Goal: Task Accomplishment & Management: Complete application form

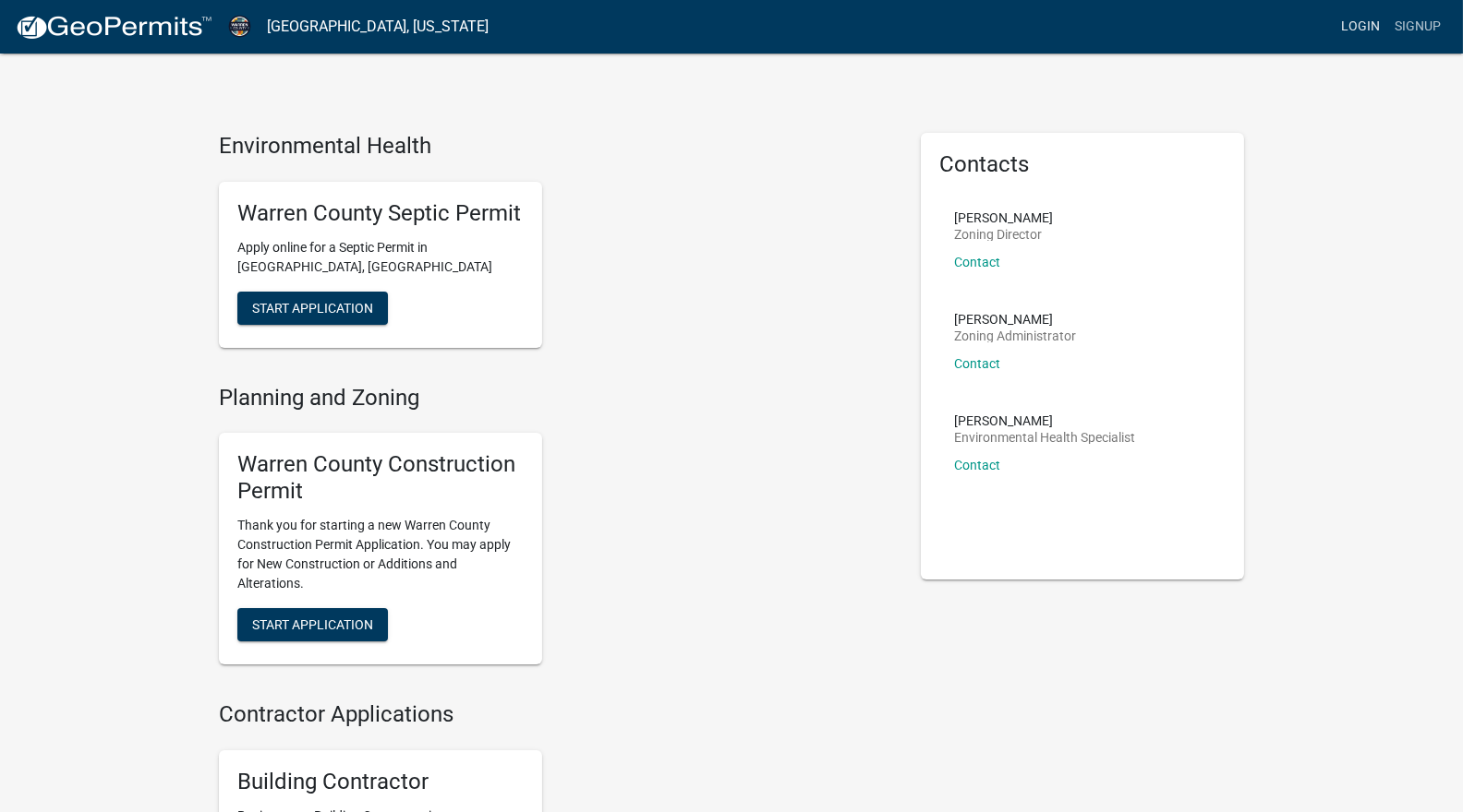
click at [1371, 11] on link "Login" at bounding box center [1360, 26] width 53 height 35
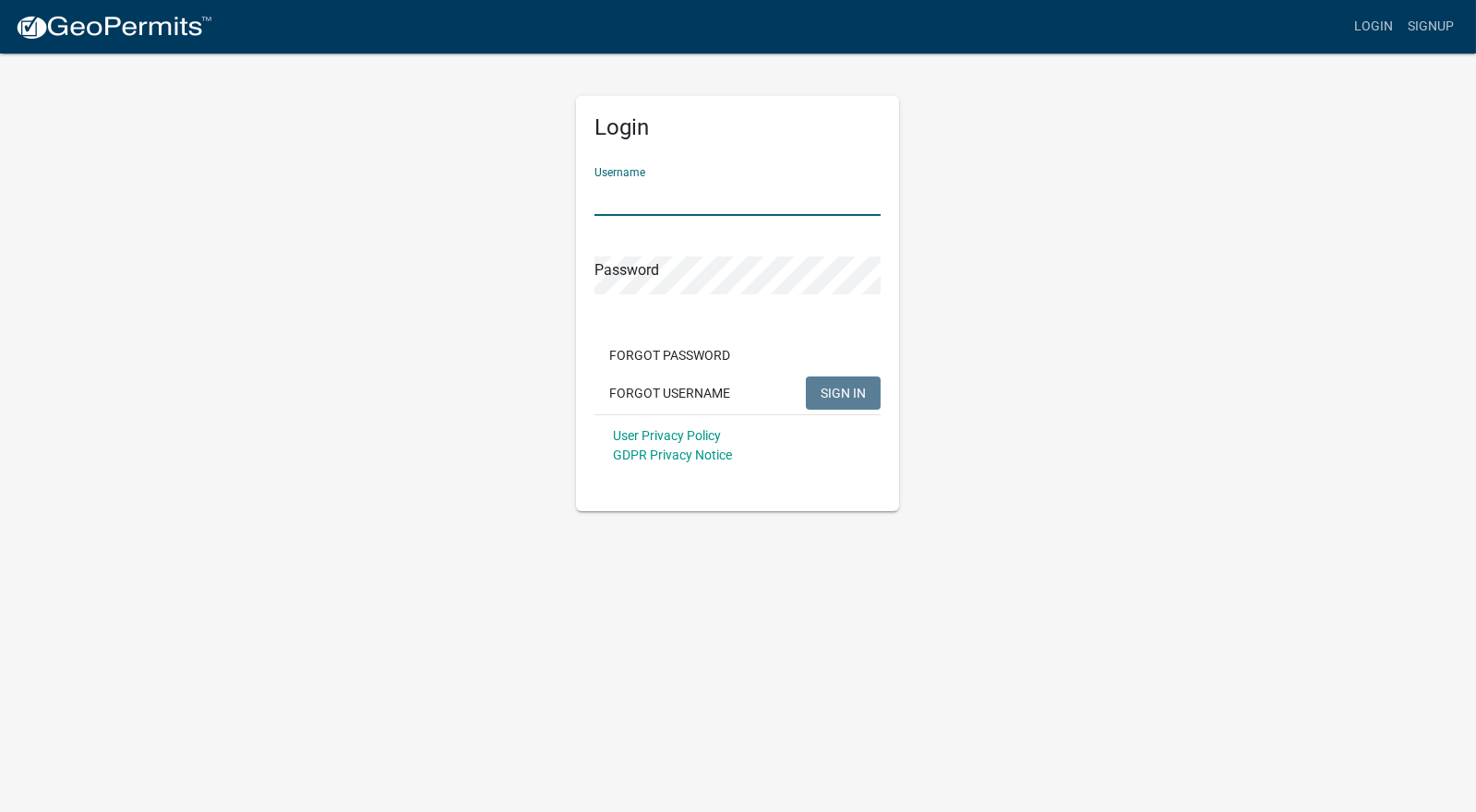
click at [674, 197] on input "Username" at bounding box center [738, 196] width 286 height 37
type input "suziejw85"
click at [808, 382] on button "SIGN IN" at bounding box center [843, 394] width 75 height 34
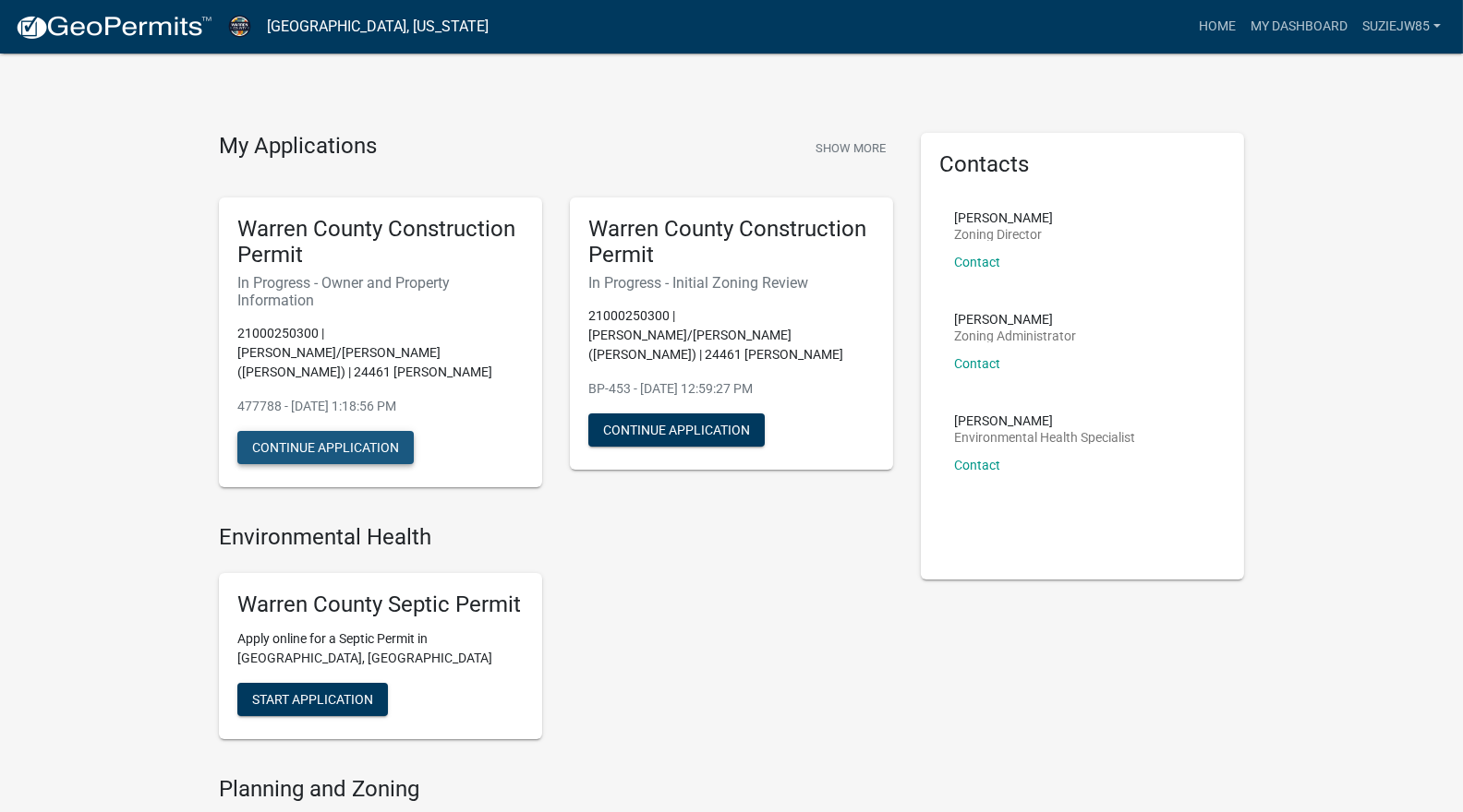
click at [354, 438] on button "Continue Application" at bounding box center [326, 448] width 176 height 34
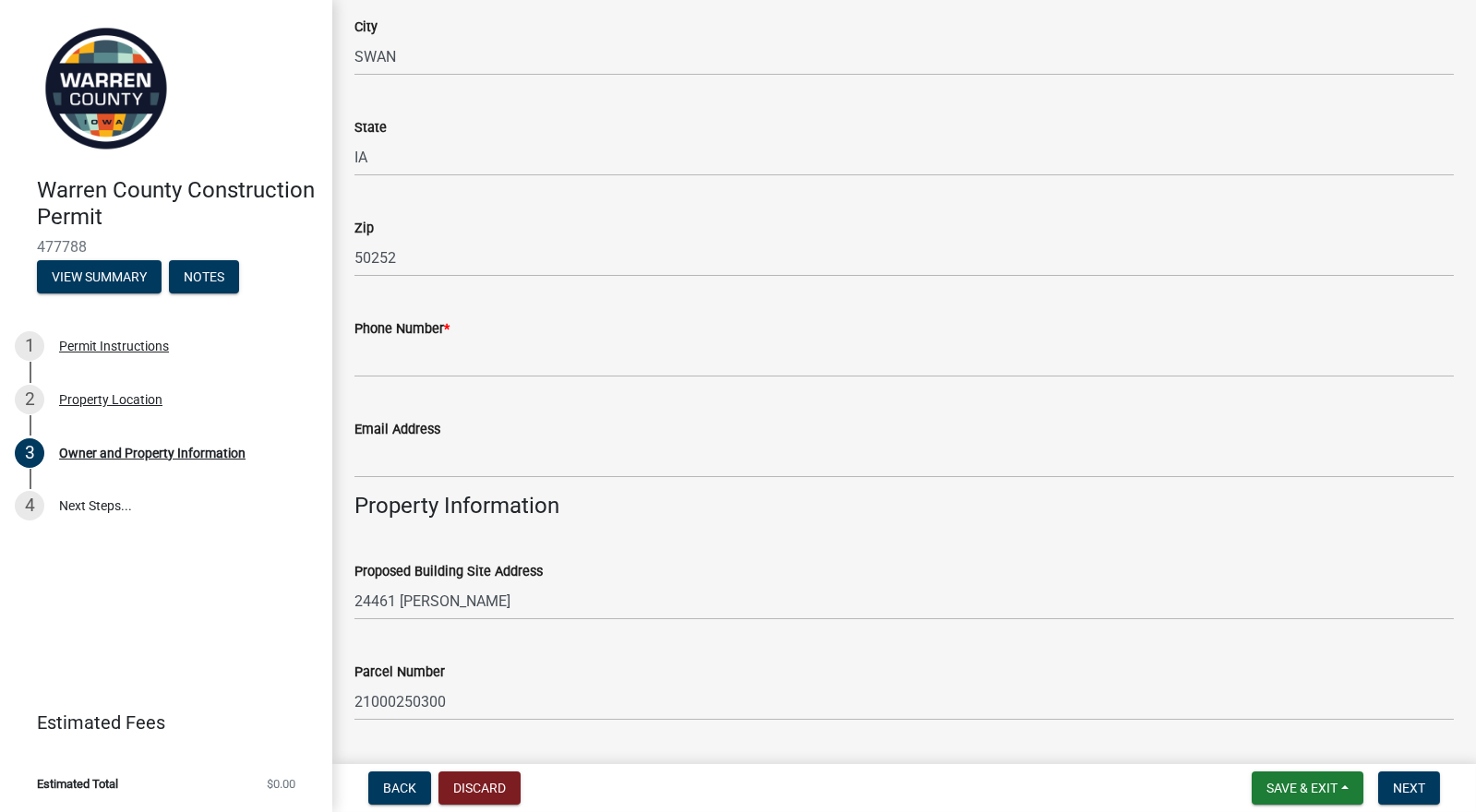
scroll to position [554, 0]
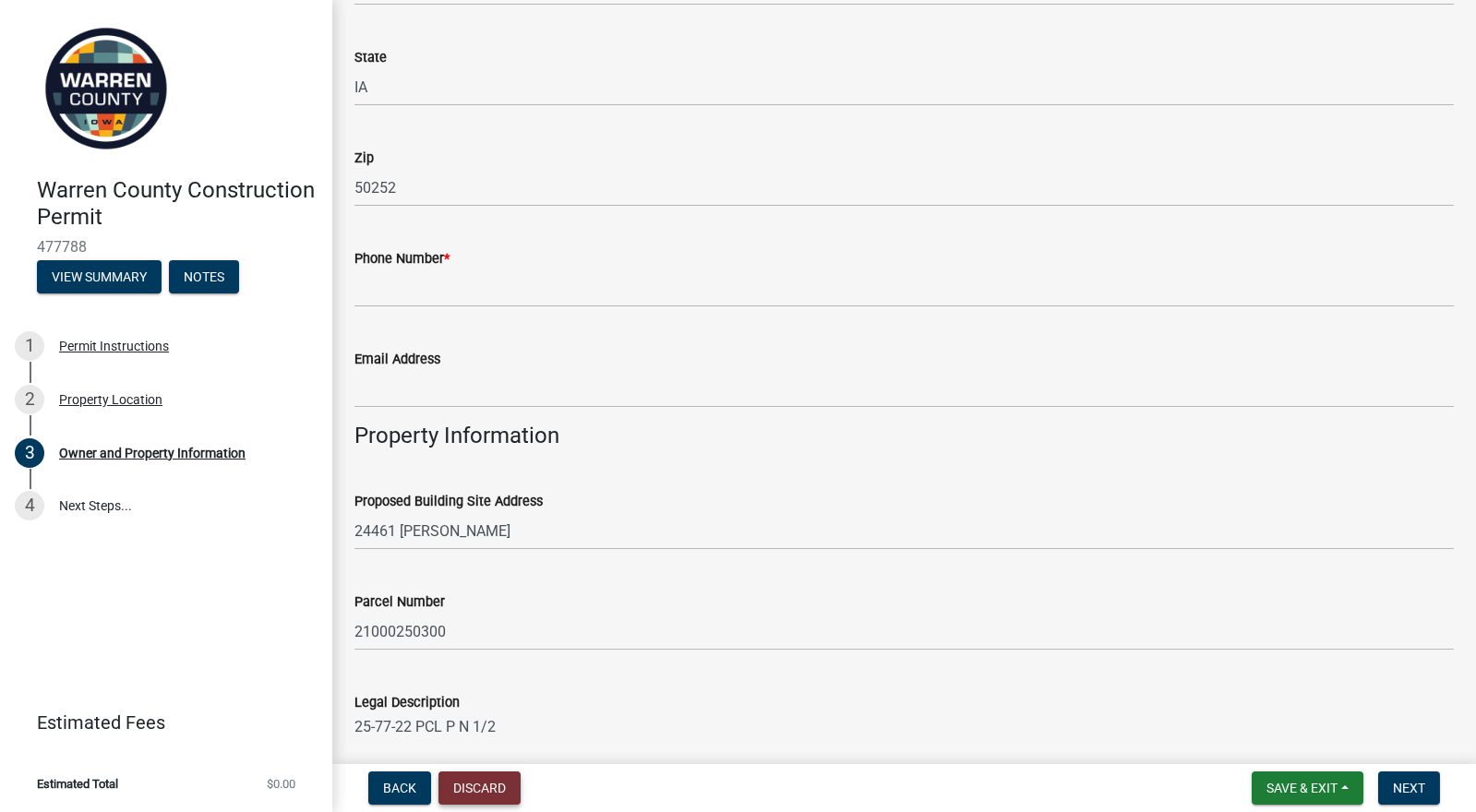
click at [477, 784] on button "Discard" at bounding box center [480, 789] width 82 height 34
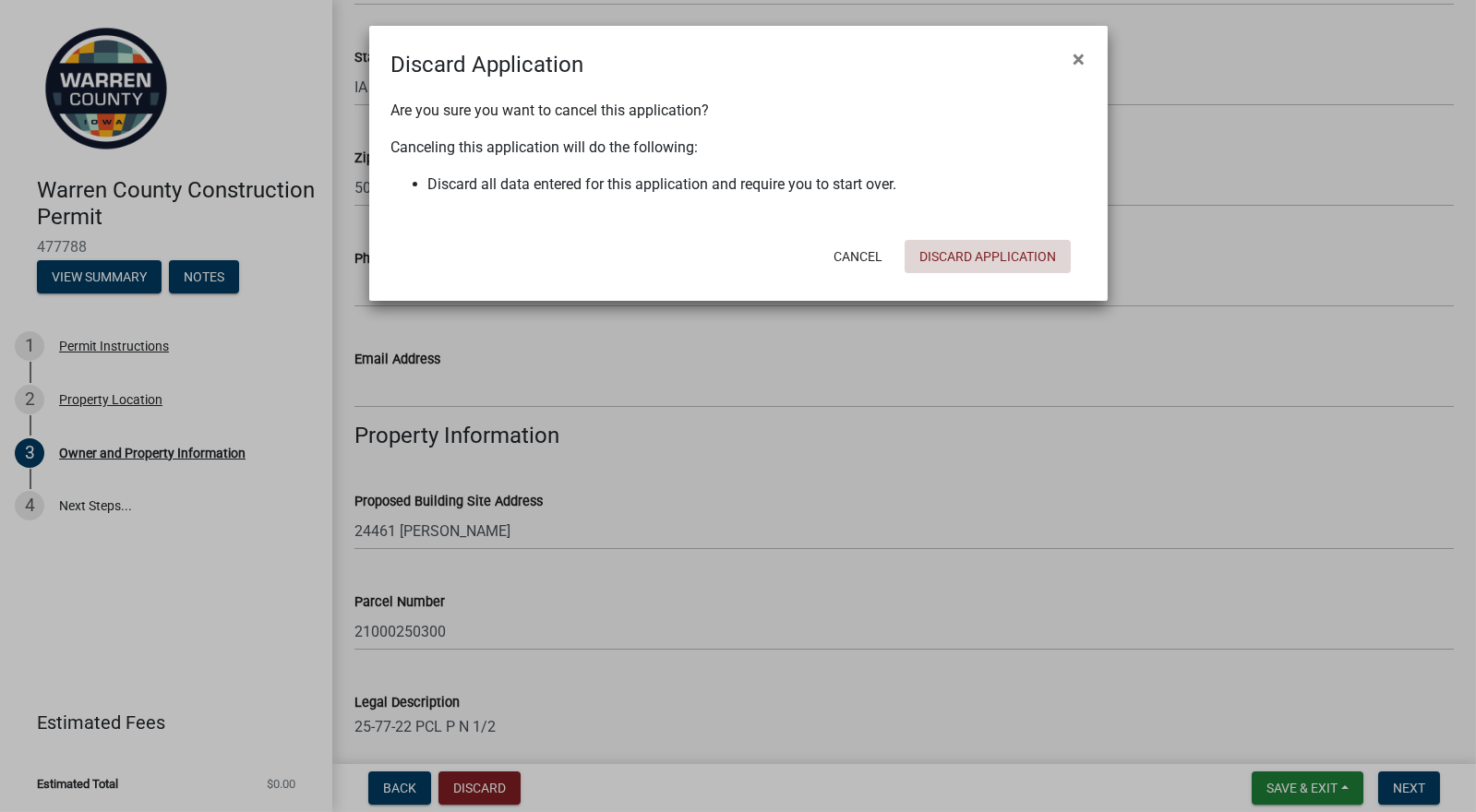
click at [962, 260] on button "Discard Application" at bounding box center [988, 256] width 167 height 34
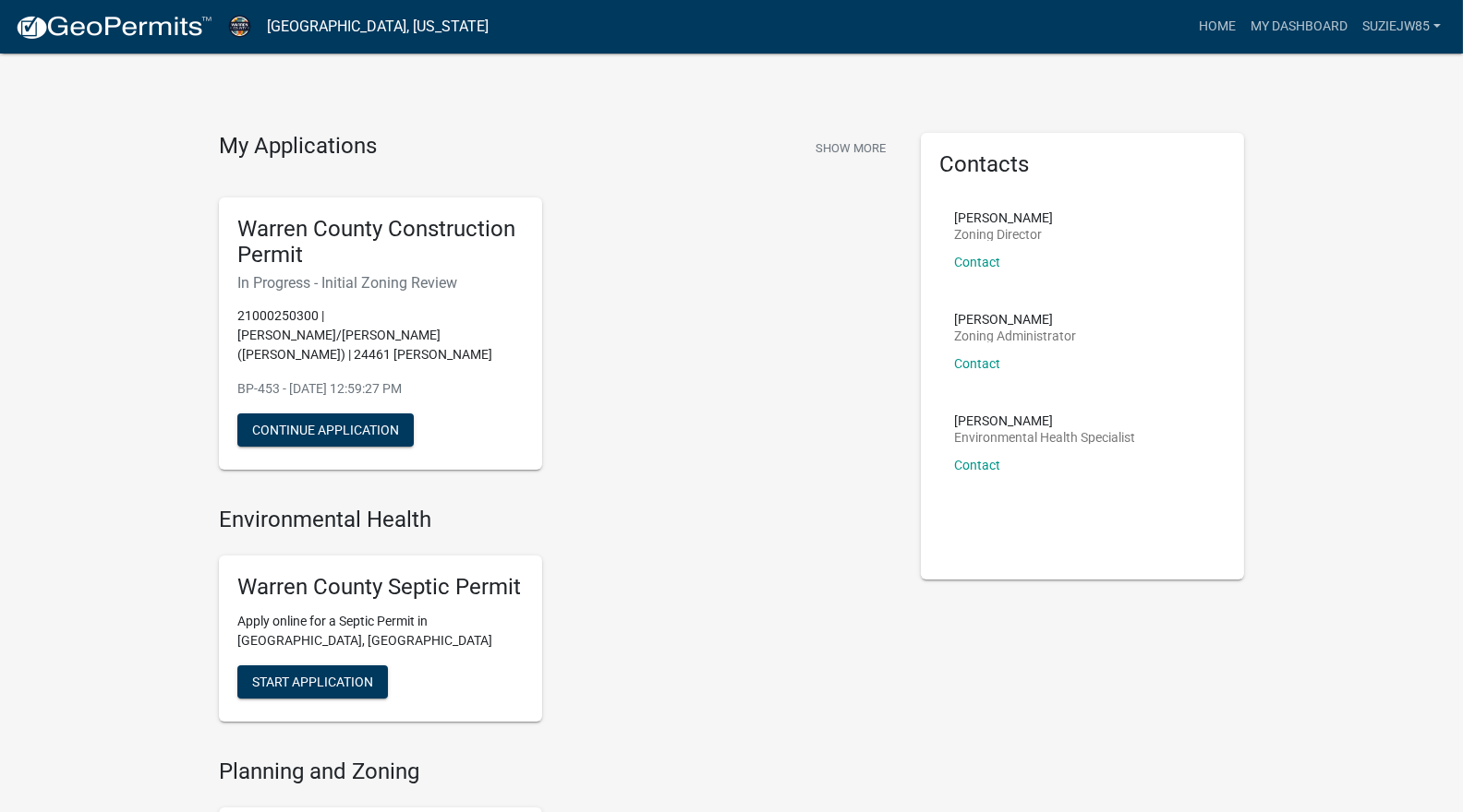
click at [472, 412] on div "Warren County Construction Permit In Progress - Initial Zoning Review 210002503…" at bounding box center [380, 334] width 323 height 273
click at [355, 422] on button "Continue Application" at bounding box center [326, 430] width 176 height 34
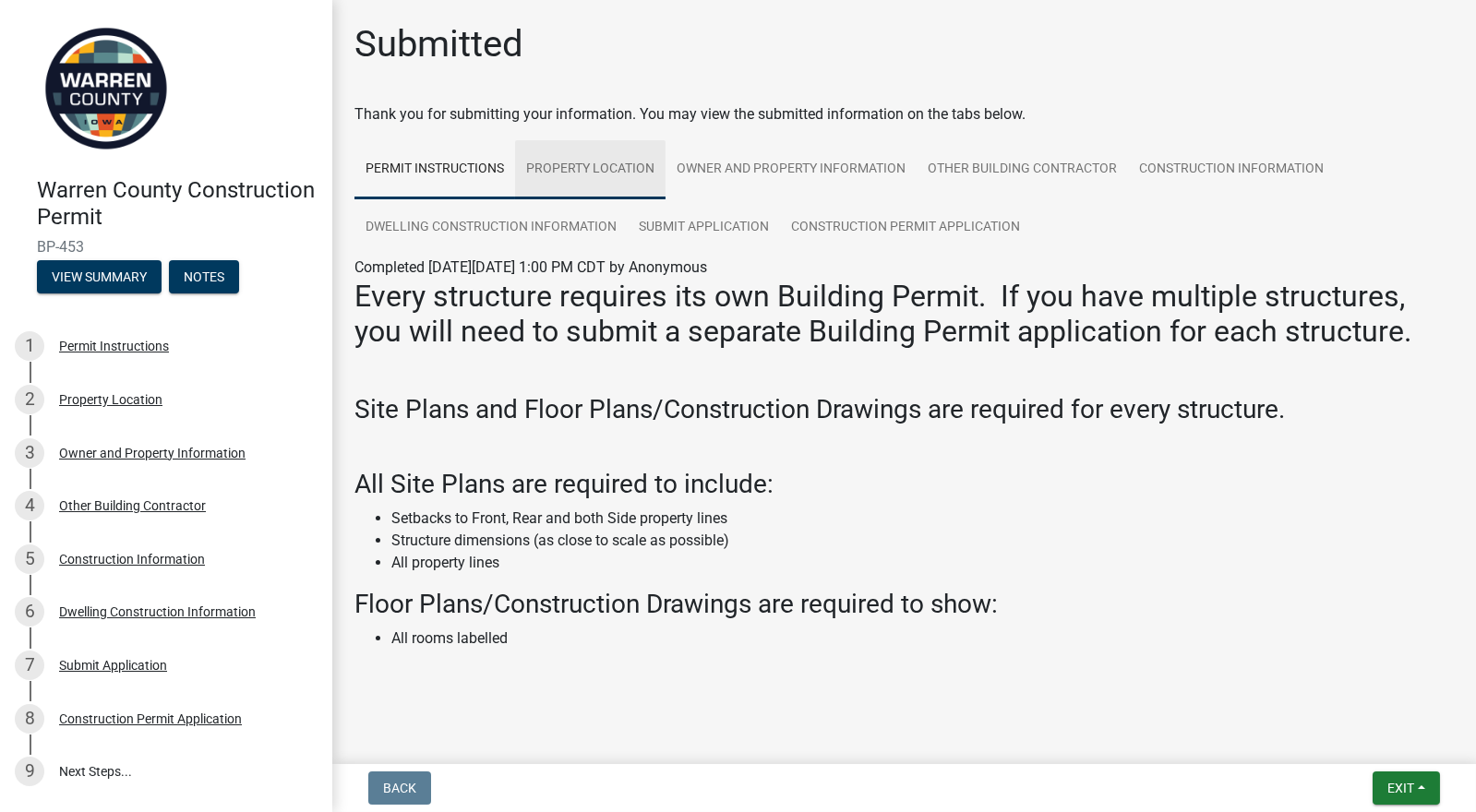
click at [615, 168] on link "Property Location" at bounding box center [590, 169] width 151 height 59
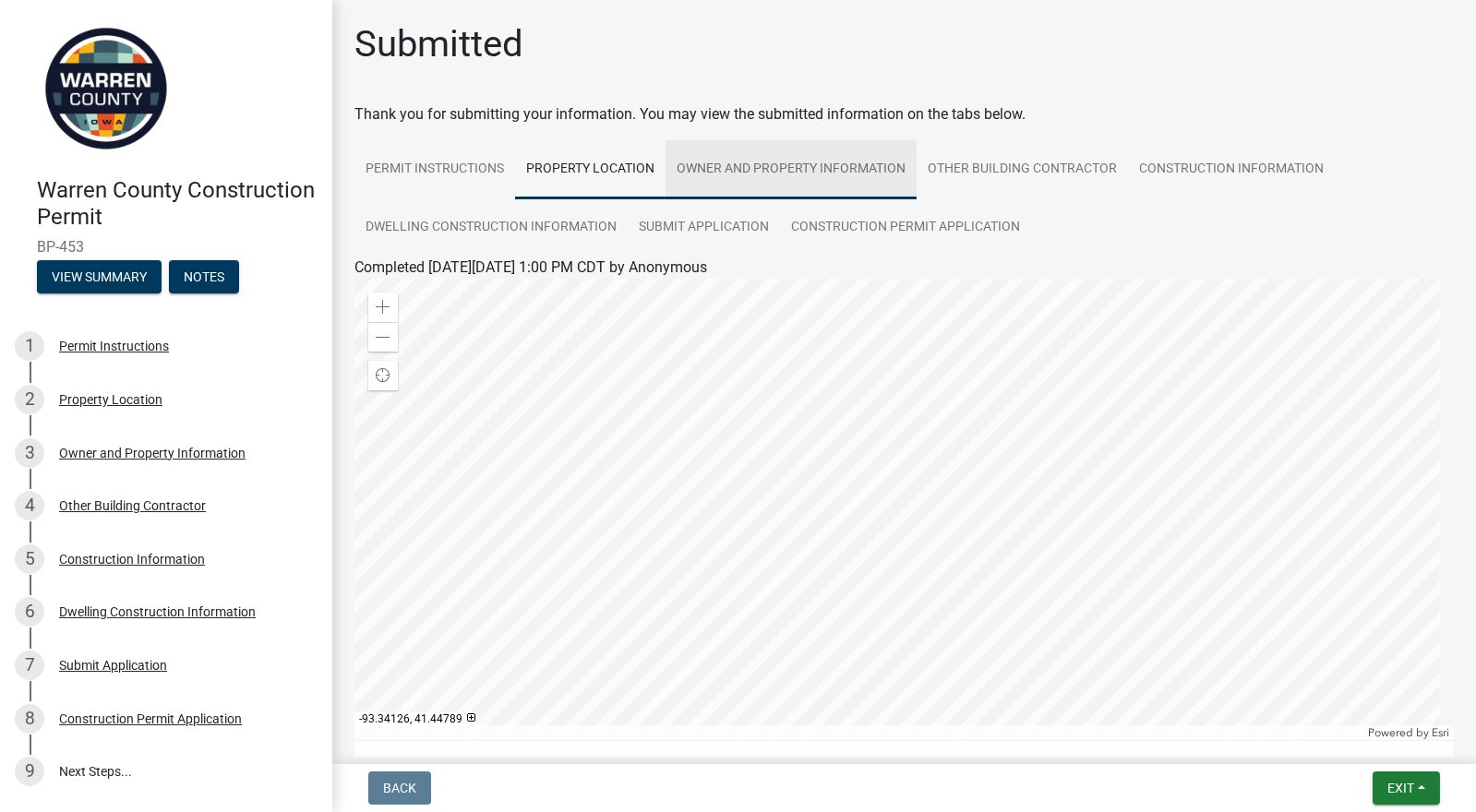
click at [794, 170] on link "Owner and Property Information" at bounding box center [791, 169] width 251 height 59
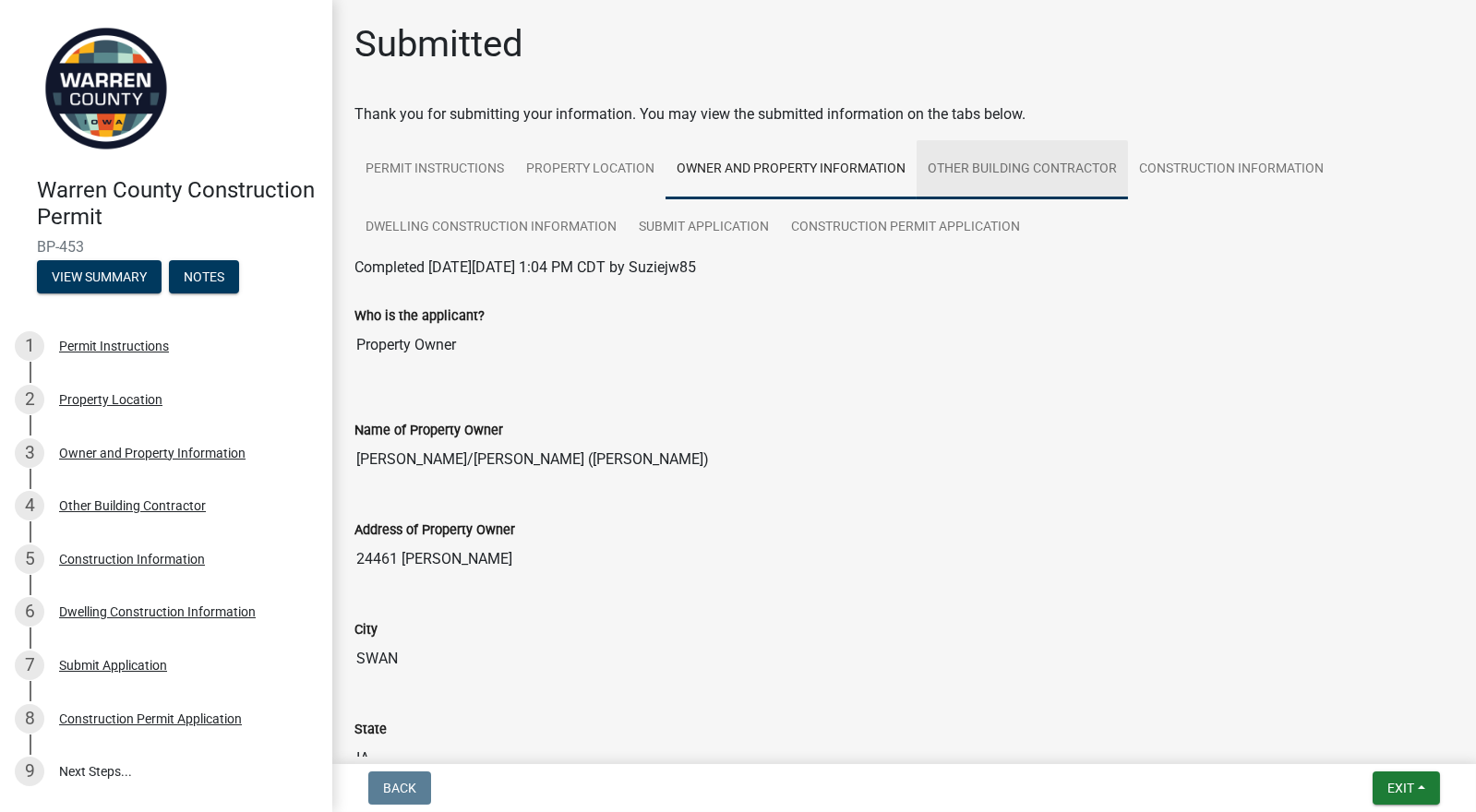
click at [994, 173] on link "Other Building Contractor" at bounding box center [1023, 169] width 212 height 59
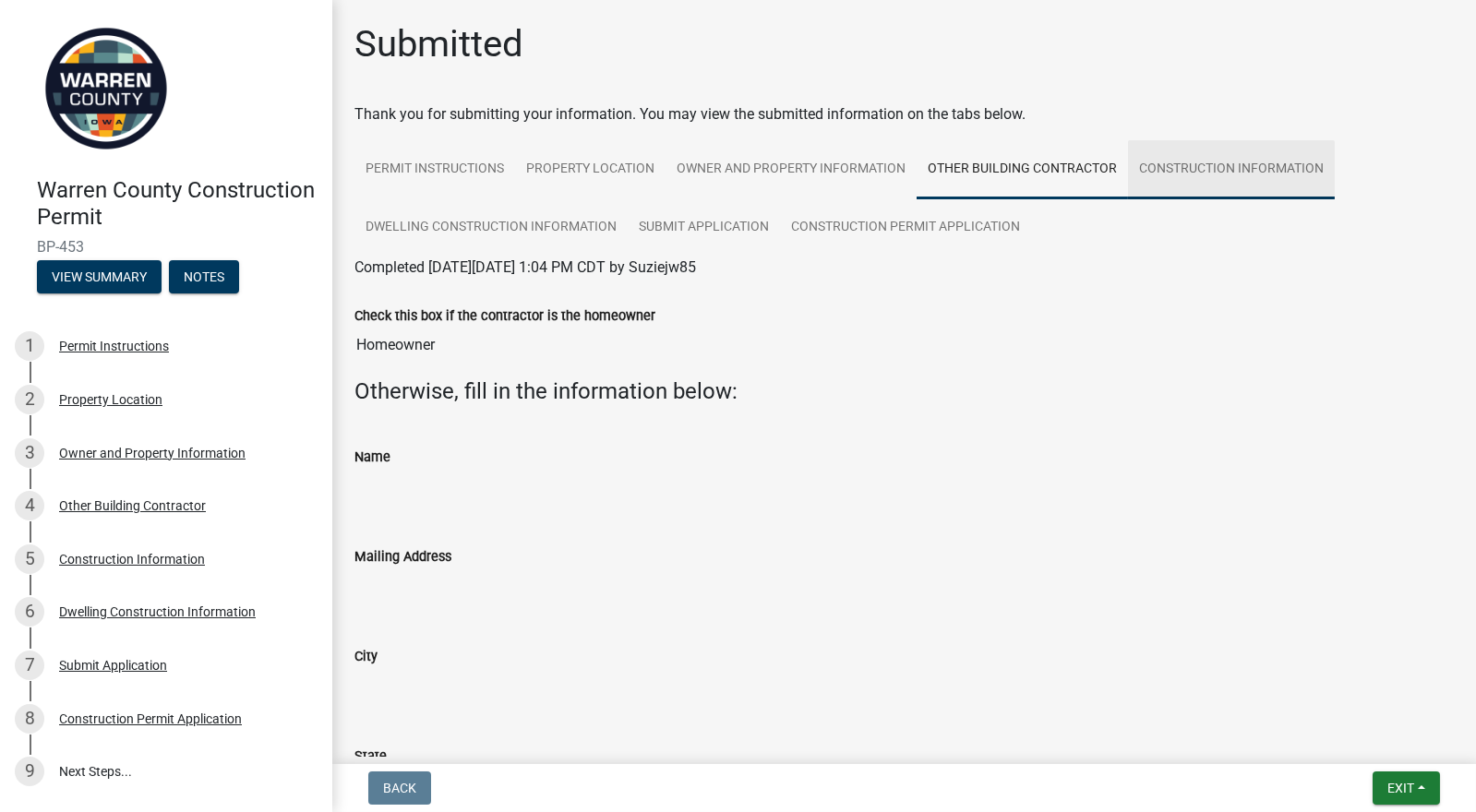
click at [1153, 162] on link "Construction Information" at bounding box center [1232, 169] width 207 height 59
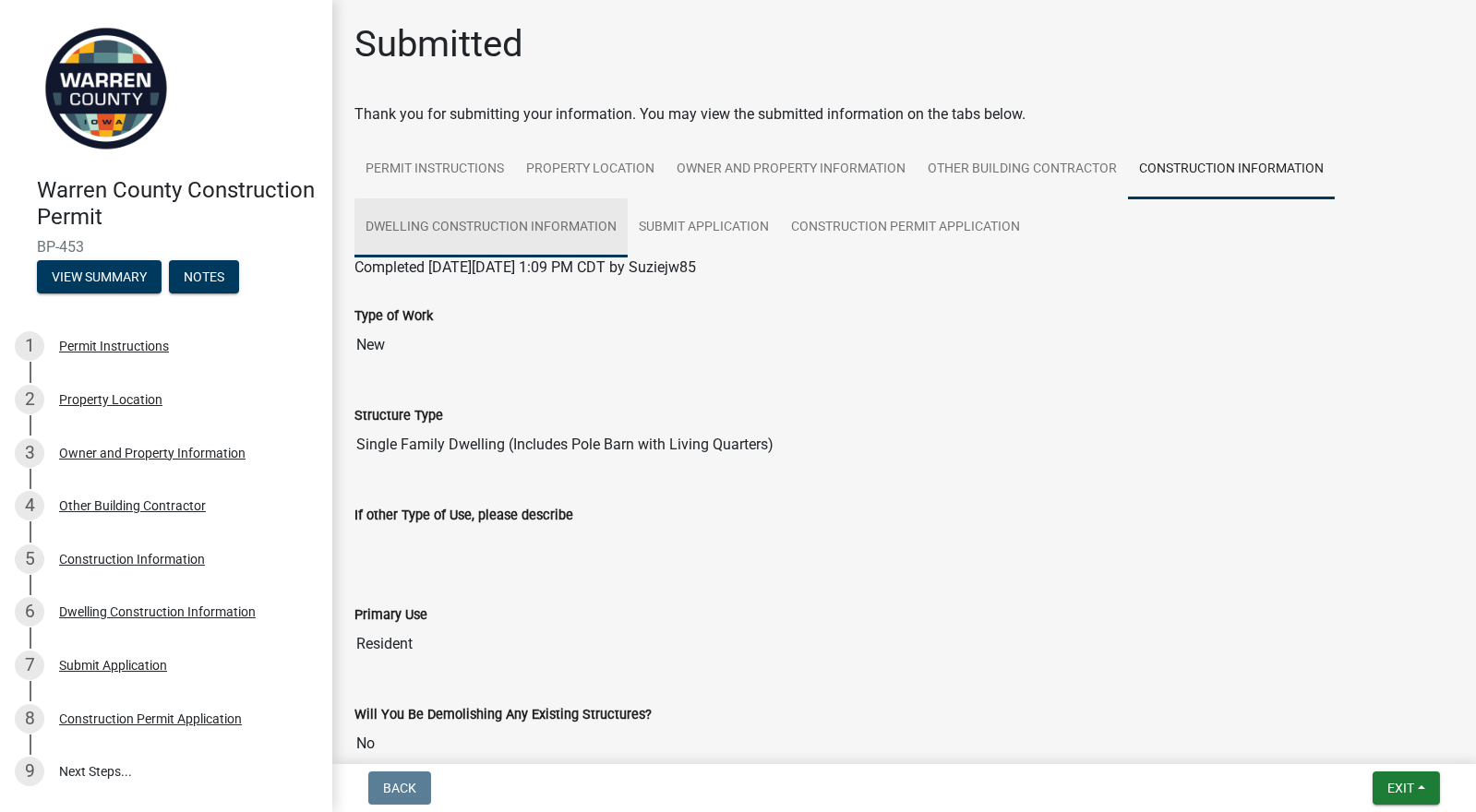
click at [571, 227] on link "Dwelling Construction Information" at bounding box center [491, 227] width 273 height 59
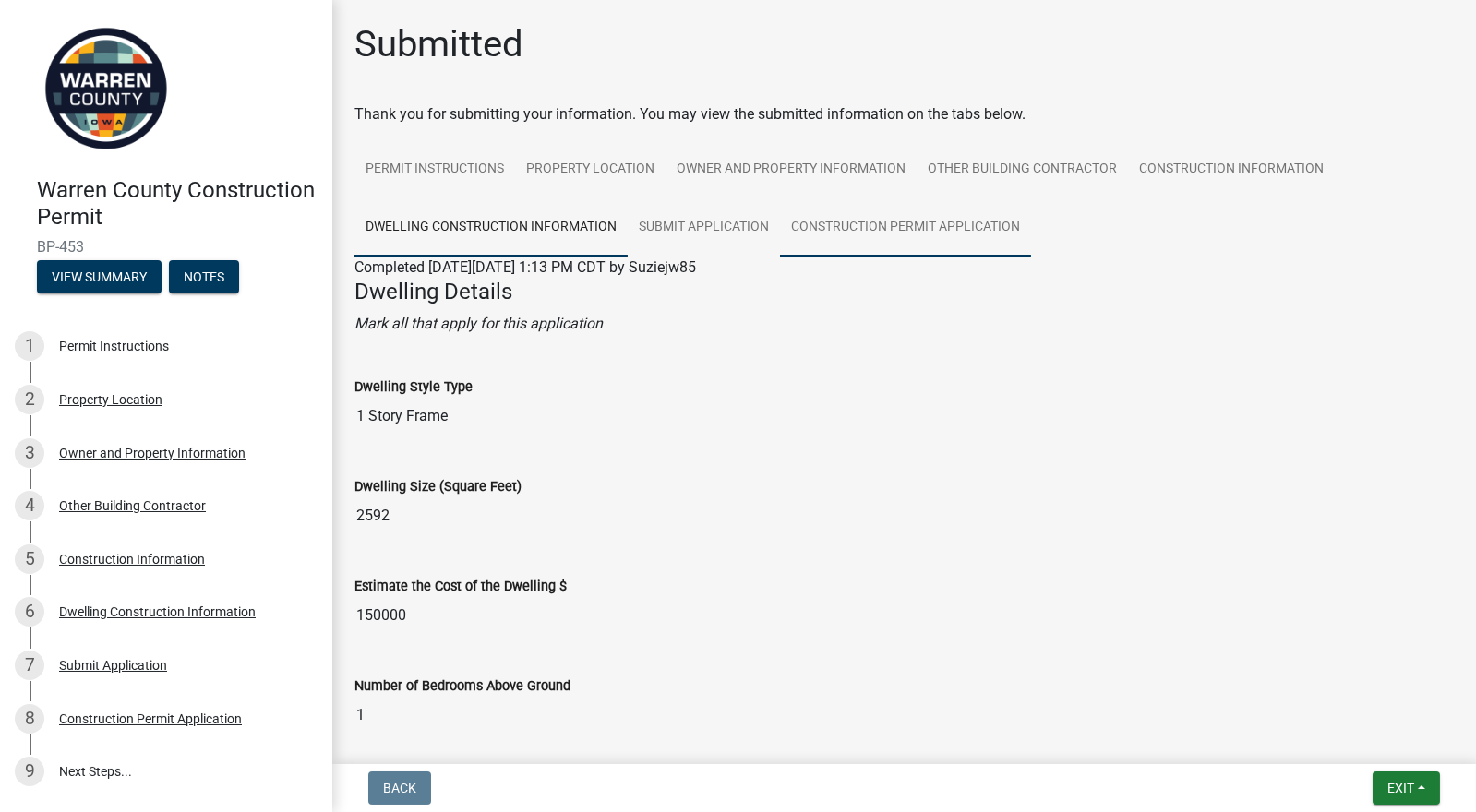
click at [851, 225] on link "Construction Permit Application" at bounding box center [906, 227] width 251 height 59
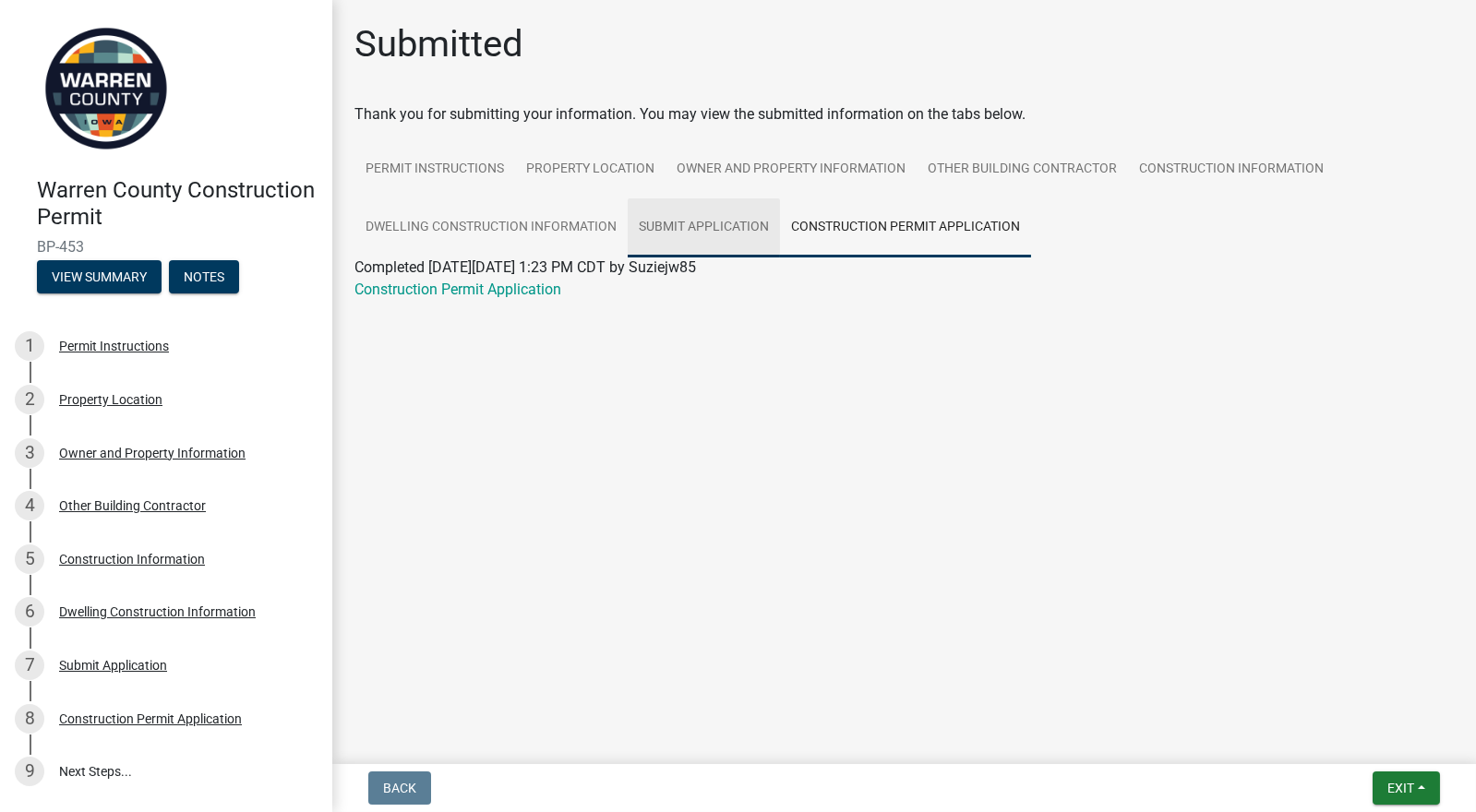
click at [686, 228] on link "Submit Application" at bounding box center [704, 227] width 153 height 59
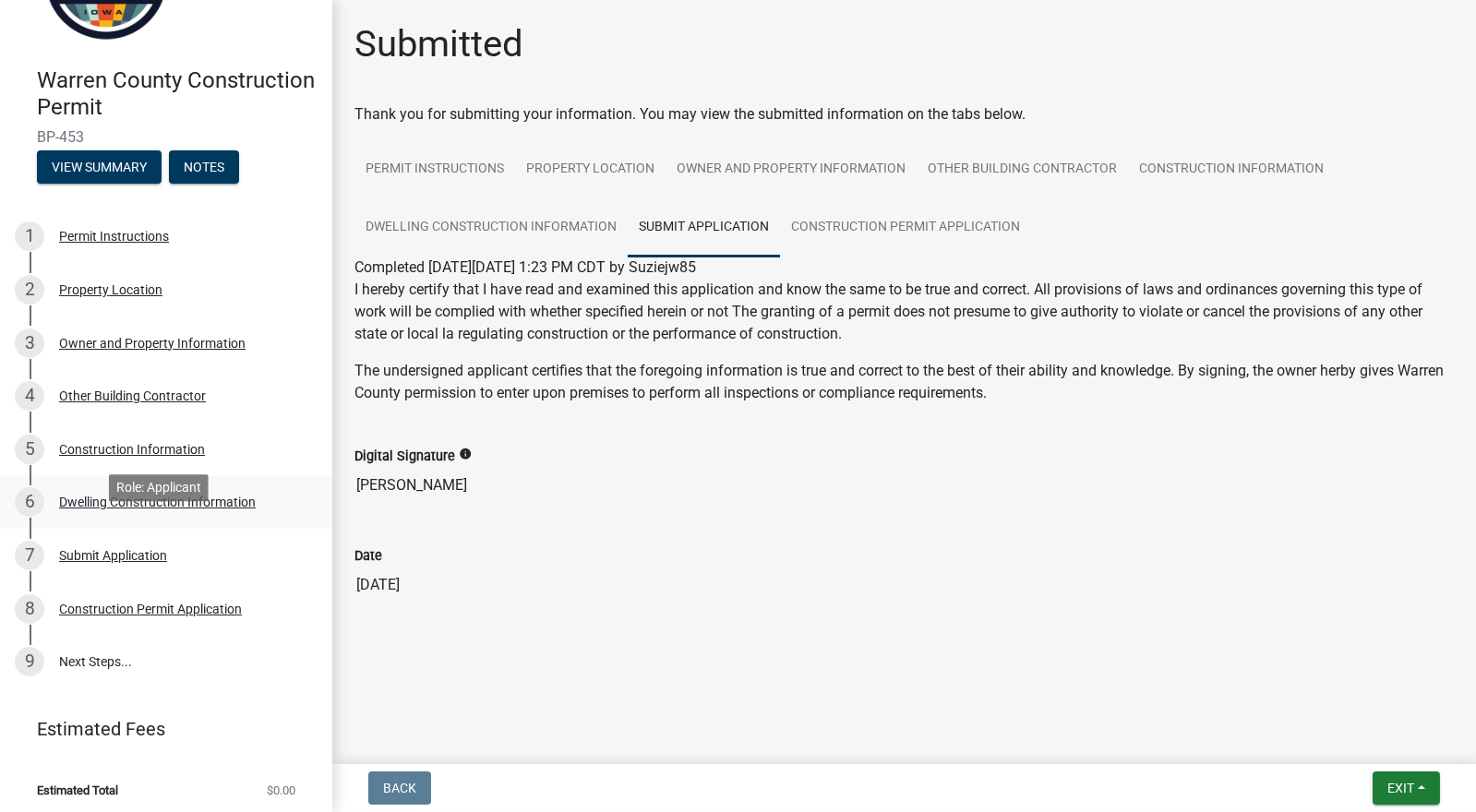
scroll to position [115, 0]
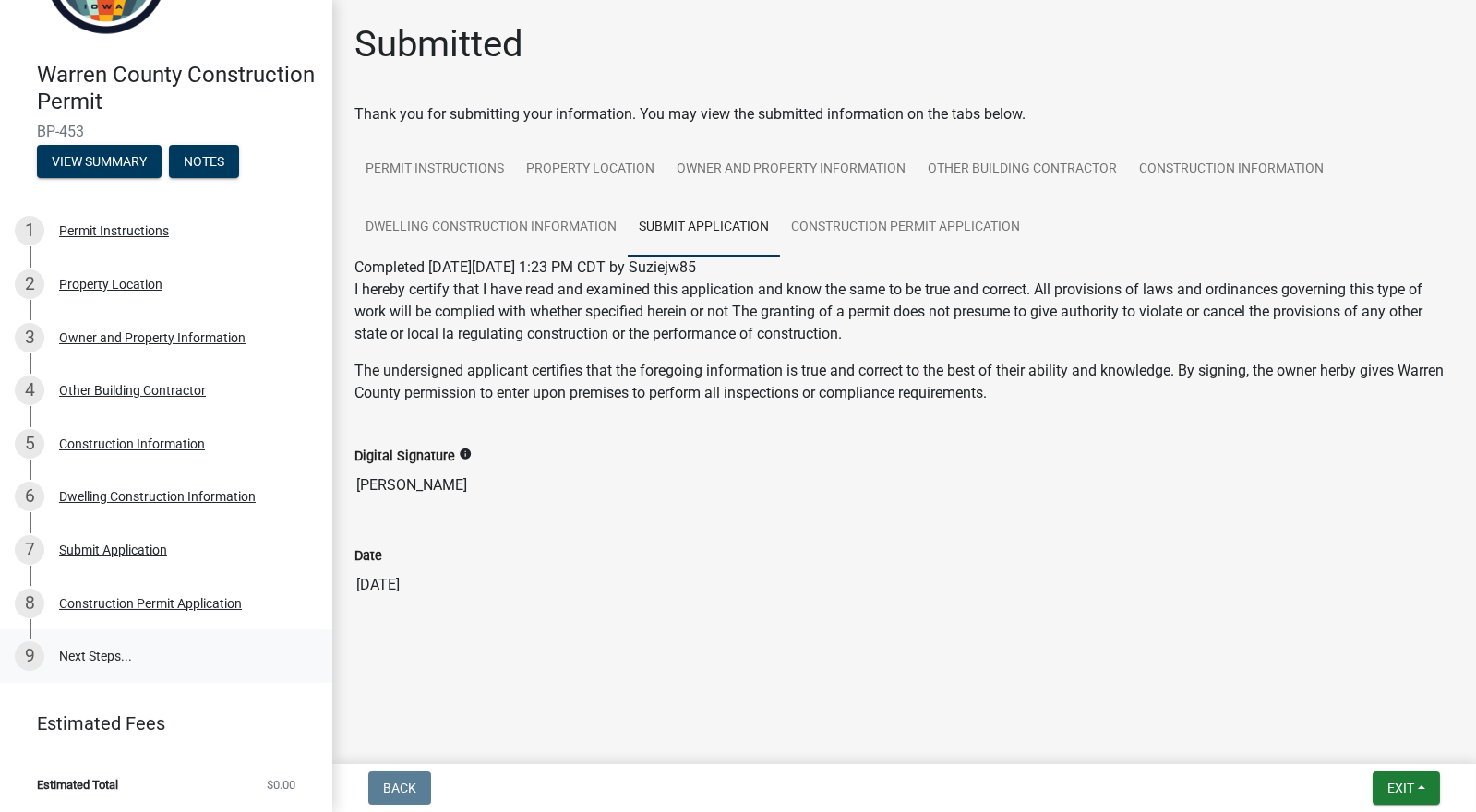
click at [78, 661] on link "9 Next Steps..." at bounding box center [166, 656] width 332 height 53
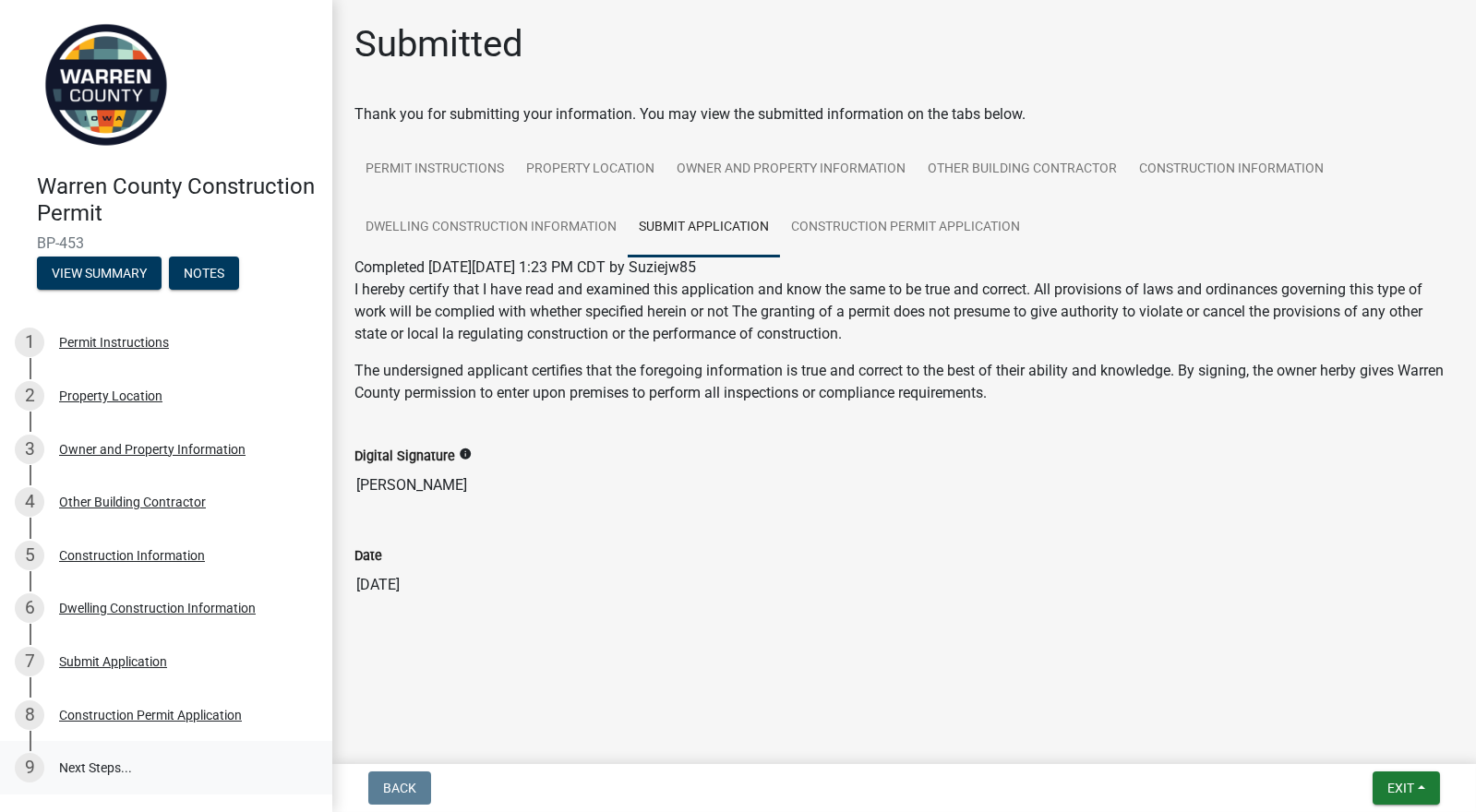
scroll to position [0, 0]
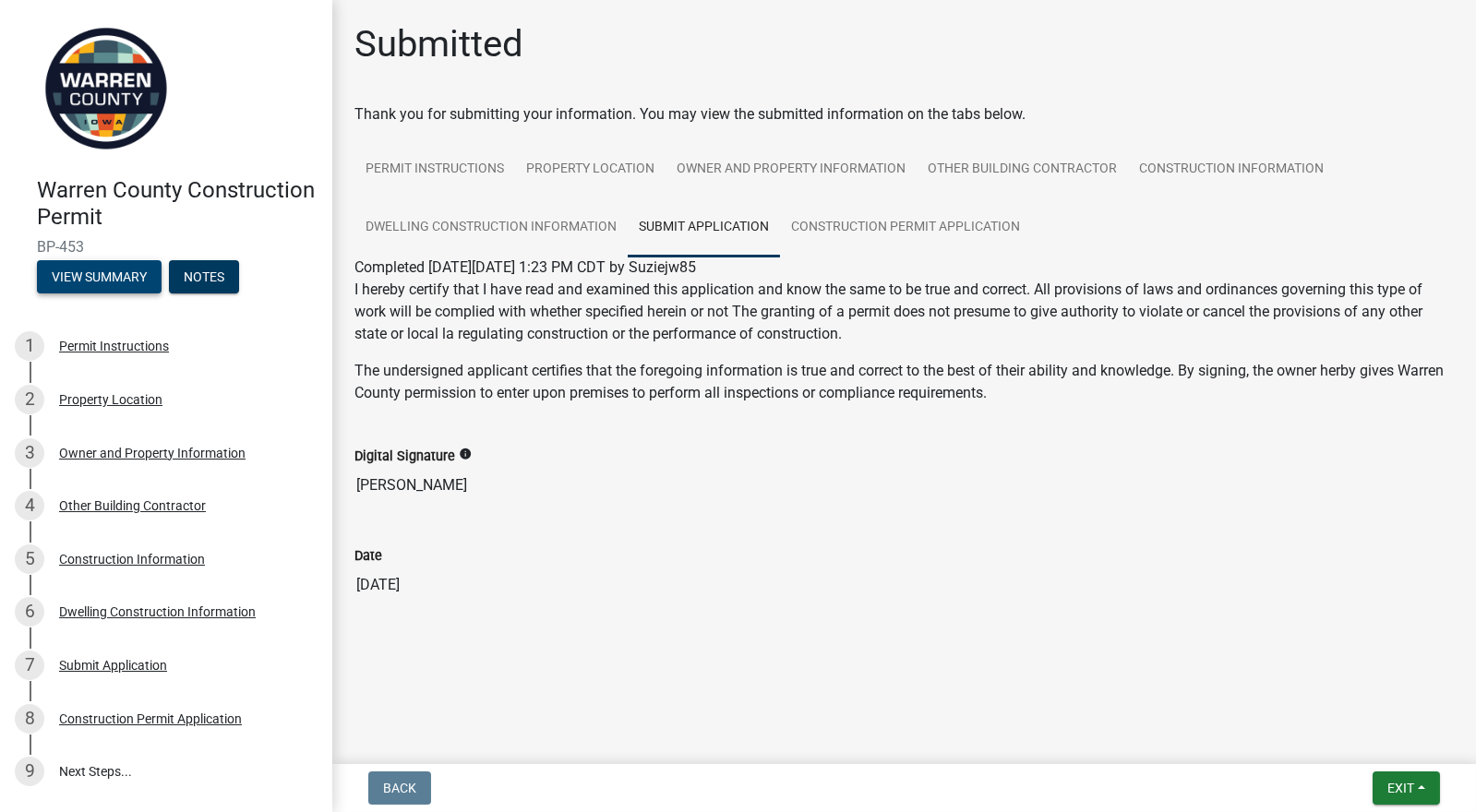
click at [118, 278] on button "View Summary" at bounding box center [98, 277] width 124 height 34
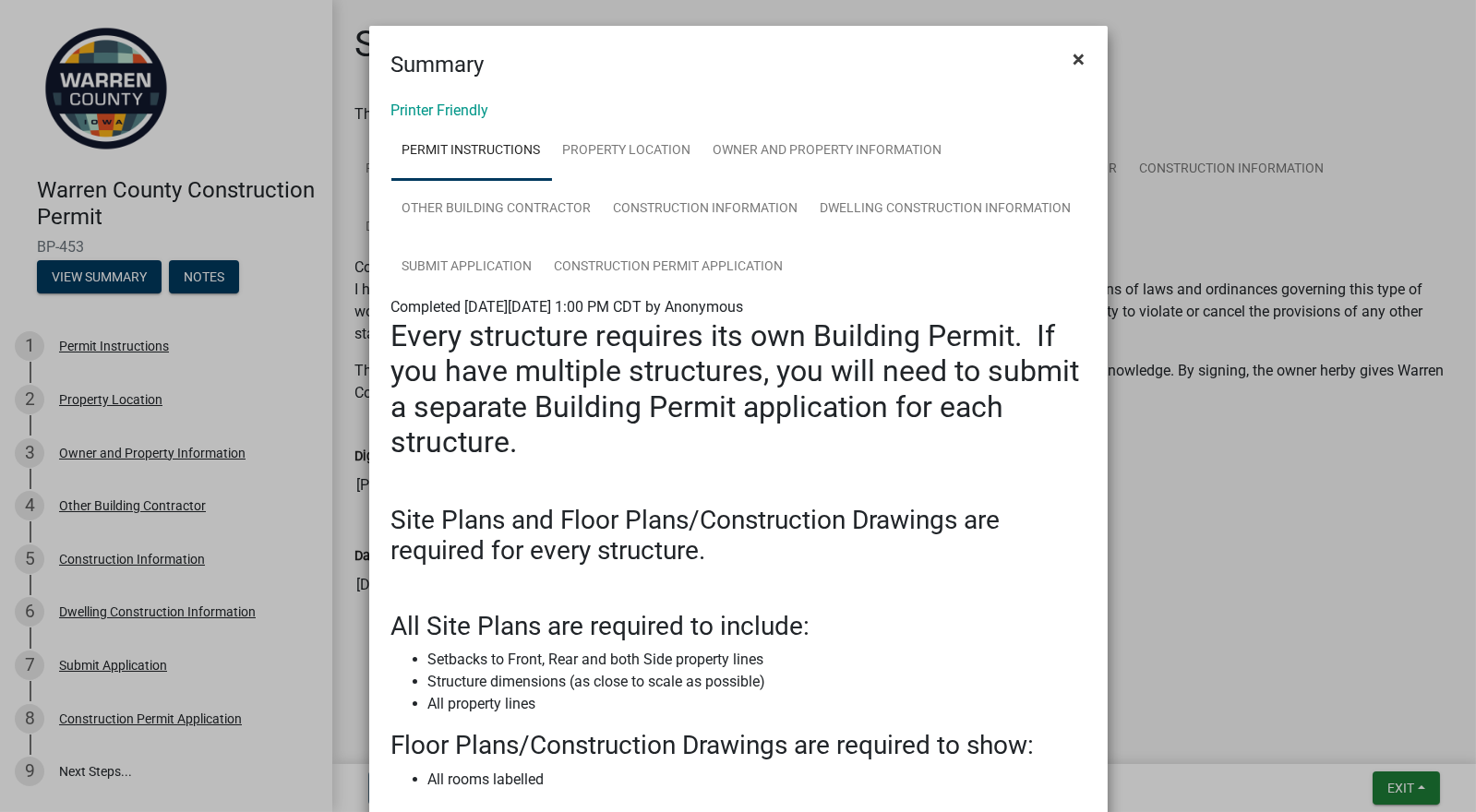
click at [1074, 56] on span "×" at bounding box center [1079, 59] width 12 height 26
